Goal: Task Accomplishment & Management: Complete application form

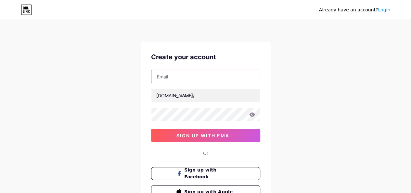
click at [176, 80] on input "text" at bounding box center [205, 76] width 109 height 13
type input "[DOMAIN_NAME][EMAIL_ADDRESS][DOMAIN_NAME]"
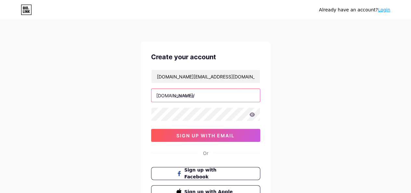
click at [182, 93] on input "text" at bounding box center [205, 95] width 109 height 13
paste input "drabdulhaqueinamdar"
type input "drabdulhaqueinamdar"
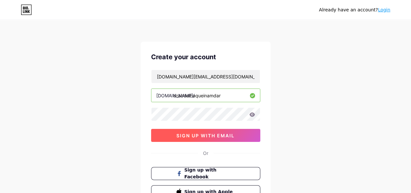
click at [196, 133] on span "sign up with email" at bounding box center [206, 136] width 58 height 6
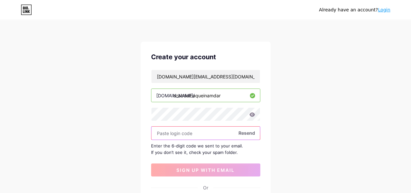
paste input "810623"
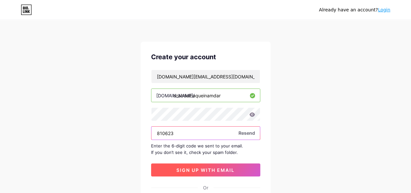
type input "810623"
click at [200, 165] on button "sign up with email" at bounding box center [205, 169] width 109 height 13
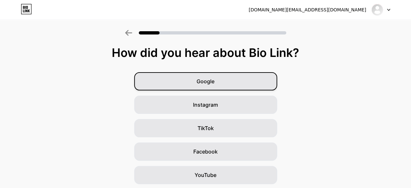
click at [232, 83] on div "Google" at bounding box center [205, 81] width 143 height 18
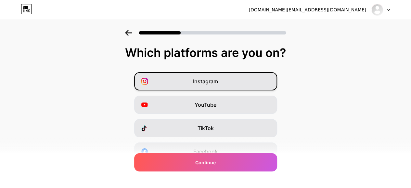
click at [196, 86] on div "Instagram" at bounding box center [205, 81] width 143 height 18
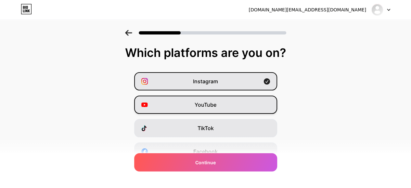
click at [200, 106] on span "YouTube" at bounding box center [206, 105] width 22 height 8
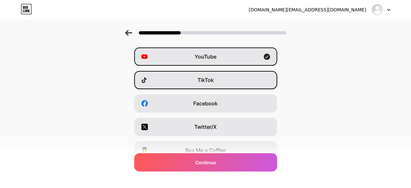
scroll to position [54, 0]
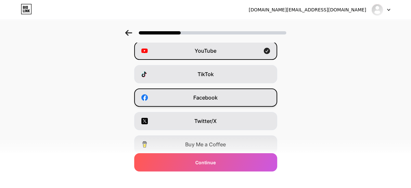
click at [201, 102] on div "Facebook" at bounding box center [205, 97] width 143 height 18
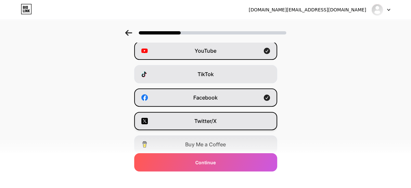
click at [204, 115] on div "Twitter/X" at bounding box center [205, 121] width 143 height 18
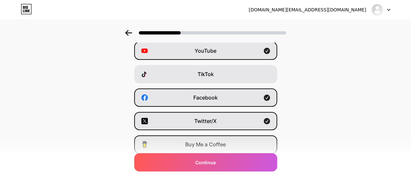
click at [191, 139] on div "Buy Me a Coffee" at bounding box center [205, 144] width 143 height 18
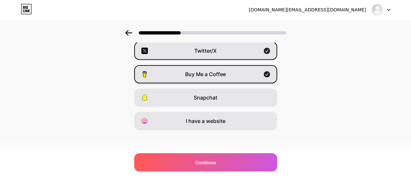
scroll to position [125, 0]
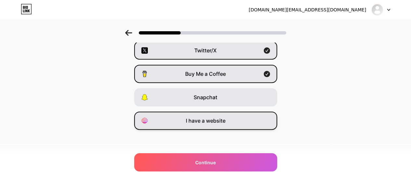
click at [196, 112] on div "I have a website" at bounding box center [205, 121] width 143 height 18
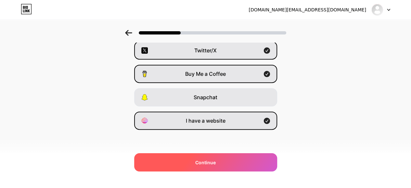
click at [216, 159] on span "Continue" at bounding box center [205, 162] width 20 height 7
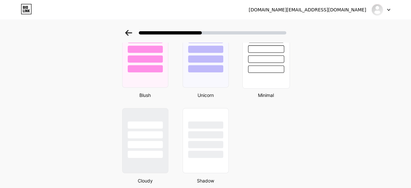
scroll to position [580, 0]
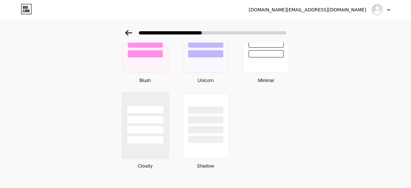
click at [151, 129] on div at bounding box center [145, 129] width 36 height 7
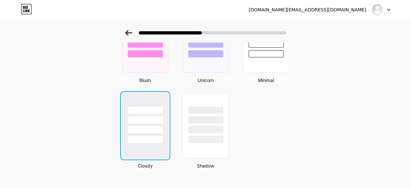
scroll to position [0, 0]
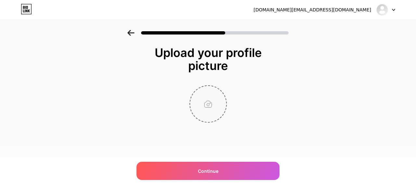
click at [209, 120] on input "file" at bounding box center [208, 104] width 36 height 36
type input "C:\fakepath\[PERSON_NAME] Dental Clinic.png"
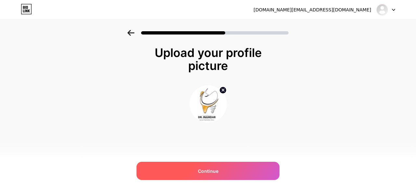
click at [200, 166] on div "Continue" at bounding box center [208, 171] width 143 height 18
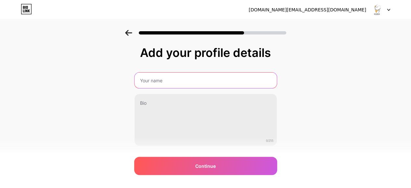
click at [155, 86] on input "text" at bounding box center [206, 80] width 142 height 16
type input "[PERSON_NAME]"
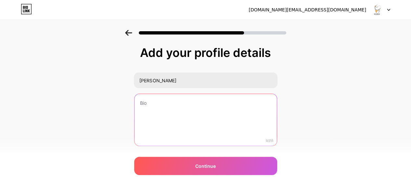
click at [171, 106] on textarea at bounding box center [206, 120] width 142 height 52
paste textarea "[PERSON_NAME] Dental Speciality Clinic | [PERSON_NAME]"
type textarea "[PERSON_NAME] Dental Speciality Clinic | [PERSON_NAME]"
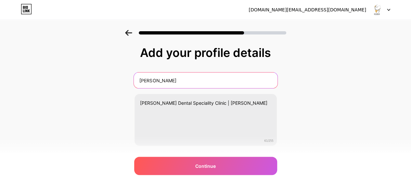
paste input "[PERSON_NAME] Dental Speciality Clinic | Dr"
type input "[PERSON_NAME] Dental Speciality Clinic | [PERSON_NAME]"
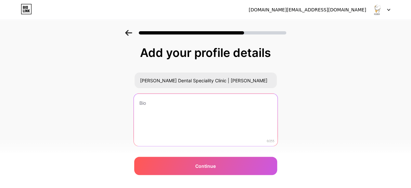
paste textarea "[PERSON_NAME] Dental Speciality Clinic | [PERSON_NAME]"
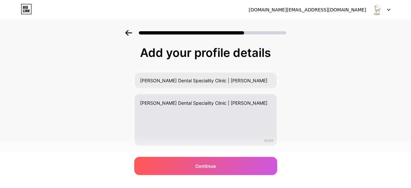
drag, startPoint x: 239, startPoint y: 91, endPoint x: 235, endPoint y: 99, distance: 9.3
click at [235, 99] on div "[PERSON_NAME] Dental Speciality Clinic | [PERSON_NAME] [PERSON_NAME] Dental Spe…" at bounding box center [205, 109] width 143 height 74
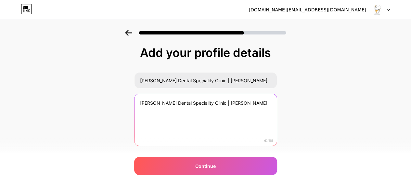
click at [235, 99] on textarea "[PERSON_NAME] Dental Speciality Clinic | [PERSON_NAME]" at bounding box center [206, 120] width 142 height 52
paste textarea "At [PERSON_NAME] Dental Speciality Clinic in [GEOGRAPHIC_DATA], [GEOGRAPHIC_DAT…"
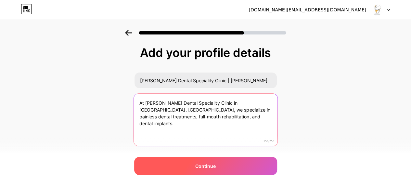
type textarea "At [PERSON_NAME] Dental Speciality Clinic in [GEOGRAPHIC_DATA], [GEOGRAPHIC_DAT…"
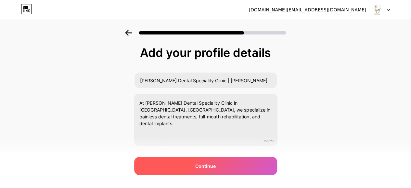
click at [208, 167] on span "Continue" at bounding box center [205, 166] width 20 height 7
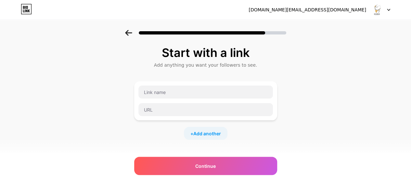
click at [172, 100] on div at bounding box center [205, 100] width 135 height 31
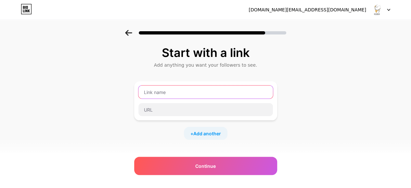
click at [169, 97] on input "text" at bounding box center [205, 92] width 135 height 13
type input "g"
type input "Google Maps"
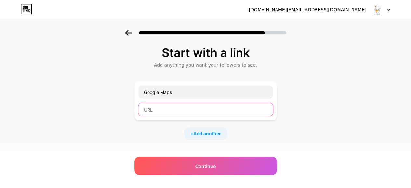
paste input "[URL][DOMAIN_NAME]"
type input "[URL][DOMAIN_NAME]"
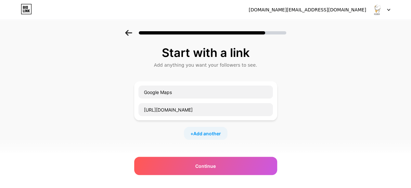
click at [204, 137] on div "+ Add another" at bounding box center [206, 133] width 44 height 13
click at [169, 137] on input "text" at bounding box center [205, 137] width 135 height 13
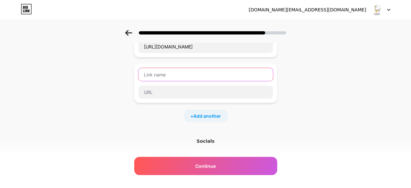
scroll to position [65, 0]
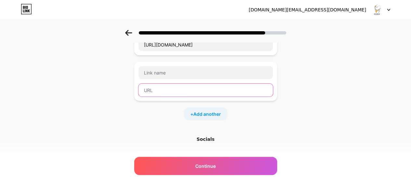
click at [168, 93] on input "text" at bounding box center [205, 90] width 135 height 13
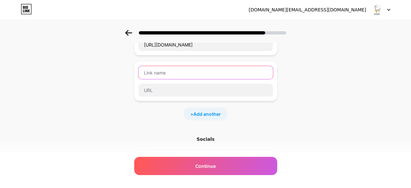
click at [164, 78] on input "text" at bounding box center [205, 72] width 135 height 13
type input "Medium"
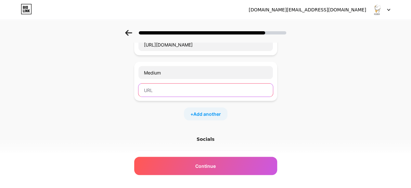
paste input "[URL][EMAIL_ADDRESS][DOMAIN_NAME][DOMAIN_NAME]"
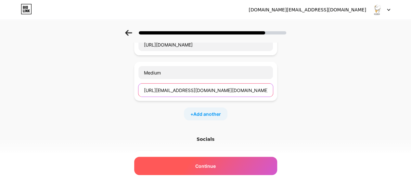
type input "[URL][EMAIL_ADDRESS][DOMAIN_NAME][DOMAIN_NAME]"
click at [208, 165] on span "Continue" at bounding box center [205, 166] width 20 height 7
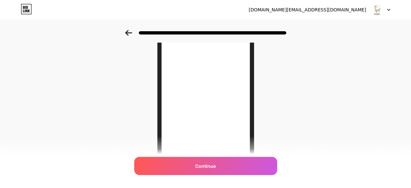
scroll to position [90, 0]
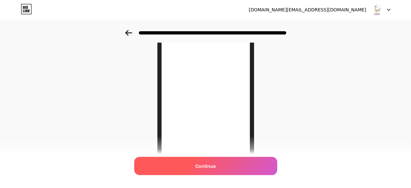
click at [210, 164] on span "Continue" at bounding box center [205, 166] width 20 height 7
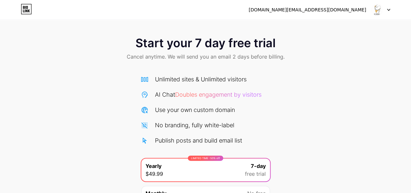
click at [377, 11] on img at bounding box center [377, 10] width 12 height 12
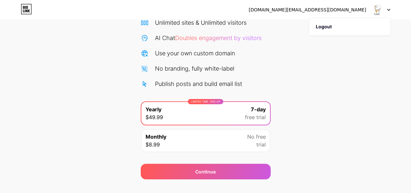
scroll to position [68, 0]
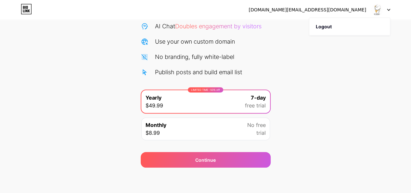
click at [22, 14] on icon at bounding box center [26, 9] width 10 height 10
